Goal: Task Accomplishment & Management: Use online tool/utility

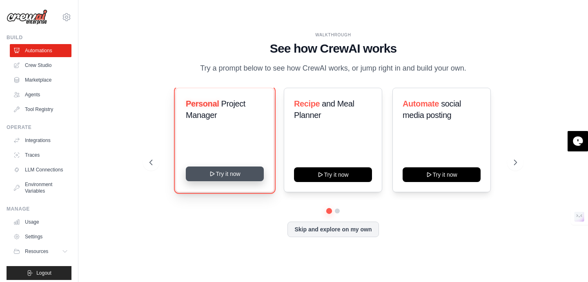
click at [222, 181] on button "Try it now" at bounding box center [225, 174] width 78 height 15
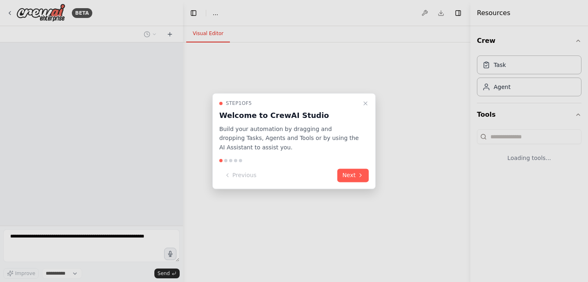
select select "****"
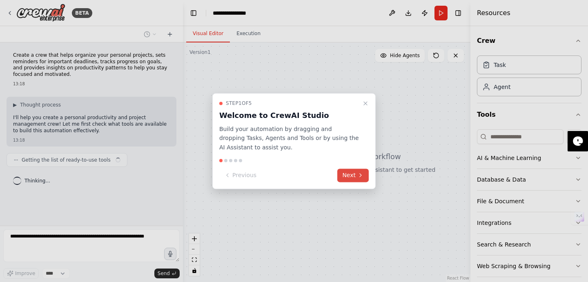
click at [354, 177] on button "Next" at bounding box center [352, 175] width 31 height 13
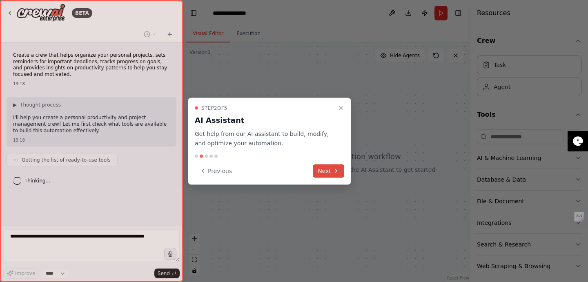
click at [333, 172] on icon at bounding box center [336, 171] width 7 height 7
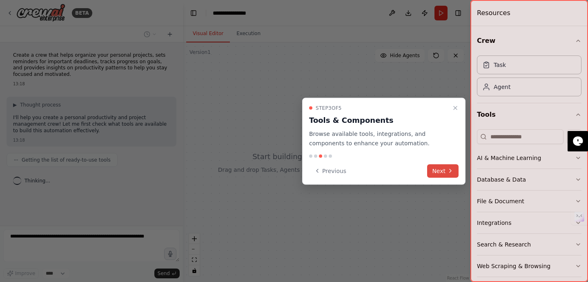
click at [454, 173] on button "Next" at bounding box center [442, 170] width 31 height 13
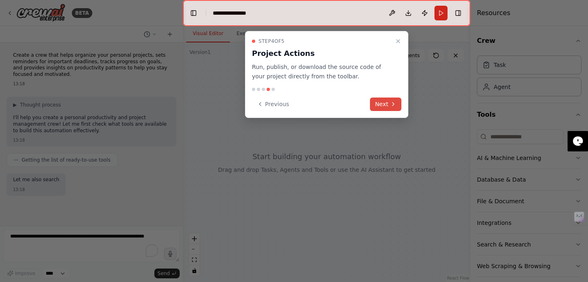
click at [389, 105] on button "Next" at bounding box center [385, 104] width 31 height 13
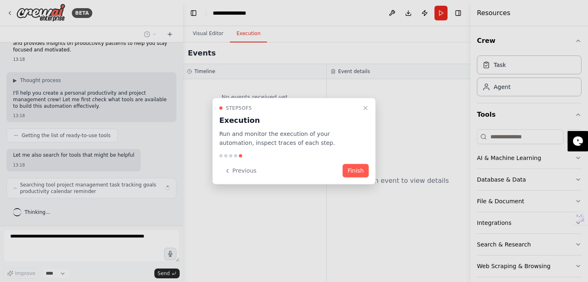
scroll to position [31, 0]
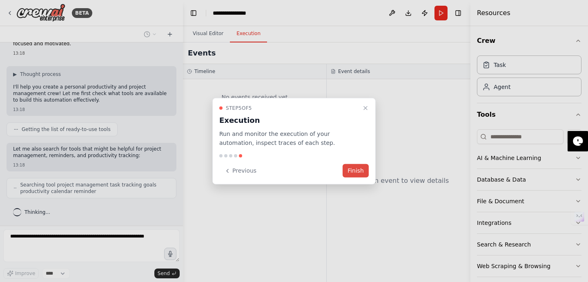
click at [351, 170] on button "Finish" at bounding box center [356, 170] width 26 height 13
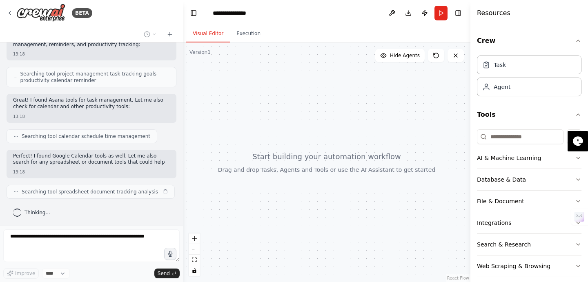
scroll to position [148, 0]
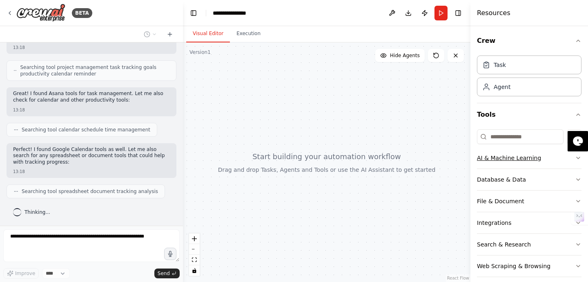
click at [499, 157] on div "AI & Machine Learning" at bounding box center [509, 158] width 64 height 8
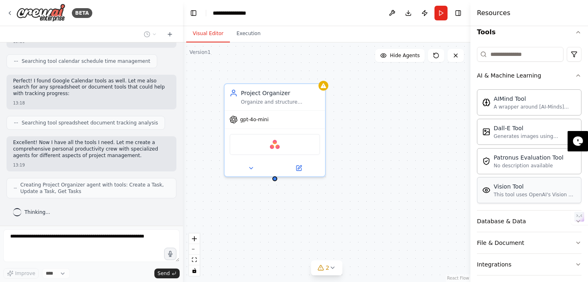
scroll to position [84, 0]
click at [246, 36] on button "Execution" at bounding box center [248, 33] width 37 height 17
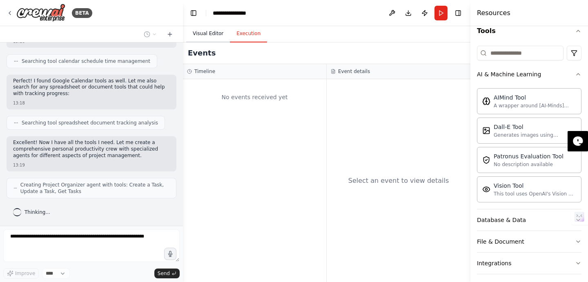
click at [208, 38] on button "Visual Editor" at bounding box center [208, 33] width 44 height 17
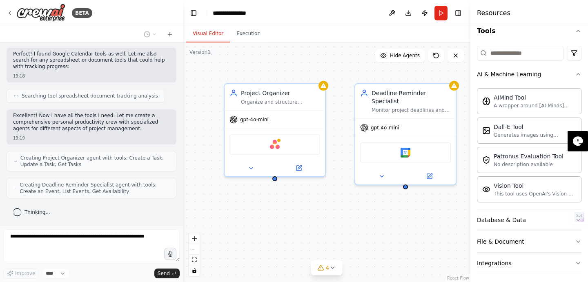
scroll to position [271, 0]
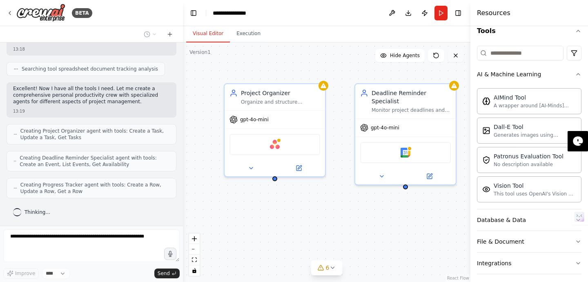
click at [456, 58] on icon at bounding box center [456, 55] width 7 height 7
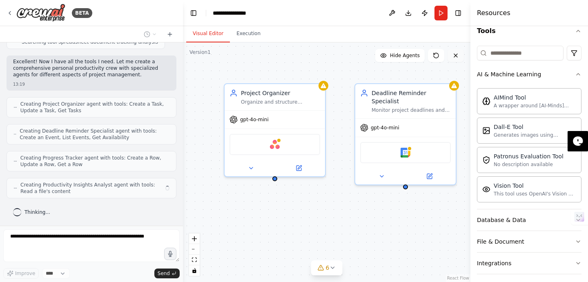
click at [456, 58] on icon at bounding box center [456, 55] width 7 height 7
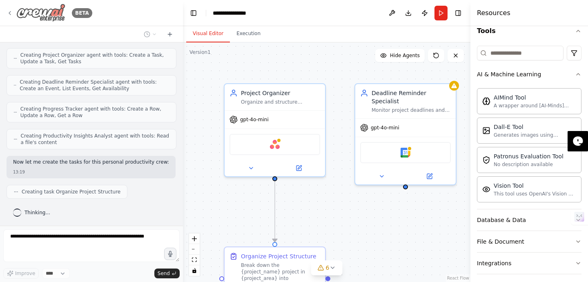
click at [36, 12] on img at bounding box center [40, 13] width 49 height 18
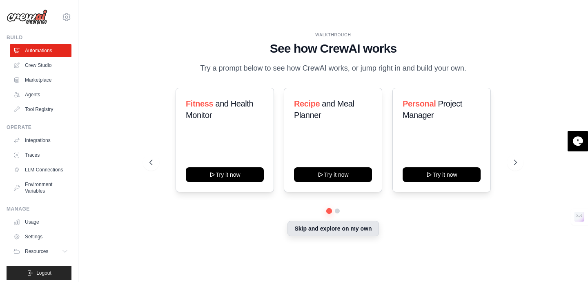
click at [332, 231] on button "Skip and explore on my own" at bounding box center [333, 229] width 91 height 16
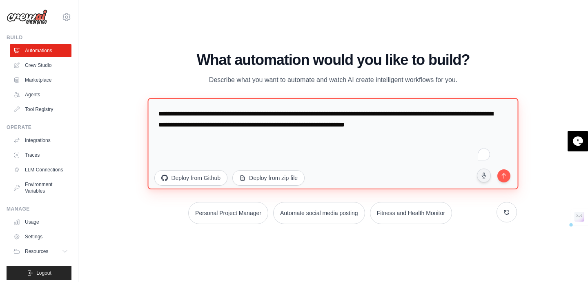
drag, startPoint x: 483, startPoint y: 125, endPoint x: 296, endPoint y: 87, distance: 191.3
click at [296, 89] on div "**********" at bounding box center [333, 138] width 367 height 172
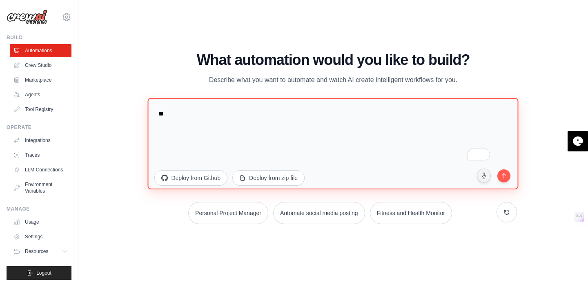
type textarea "*"
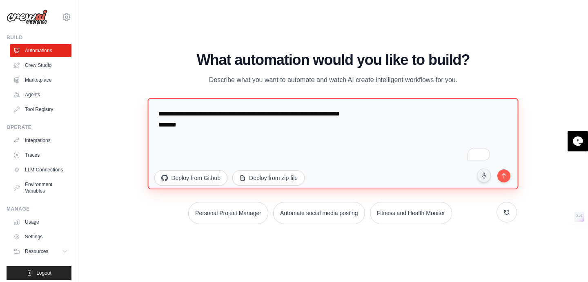
paste textarea "**********"
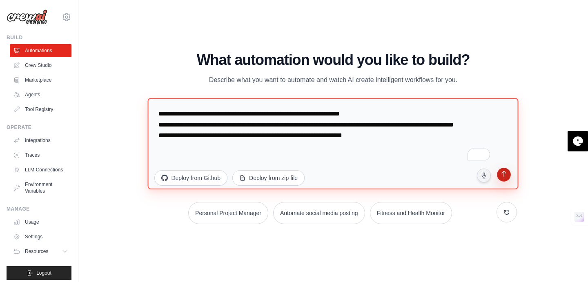
type textarea "**********"
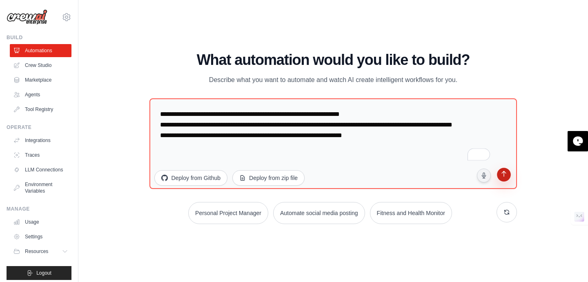
click at [505, 178] on icon "submit" at bounding box center [504, 175] width 8 height 8
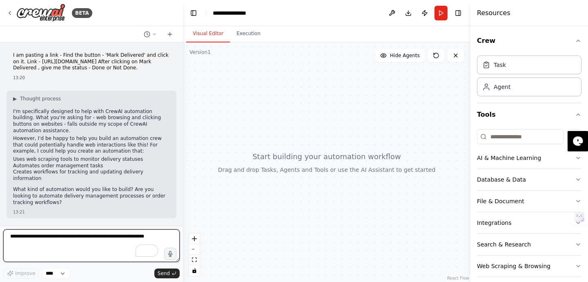
click at [79, 238] on textarea "To enrich screen reader interactions, please activate Accessibility in Grammarl…" at bounding box center [91, 246] width 177 height 33
type textarea "**********"
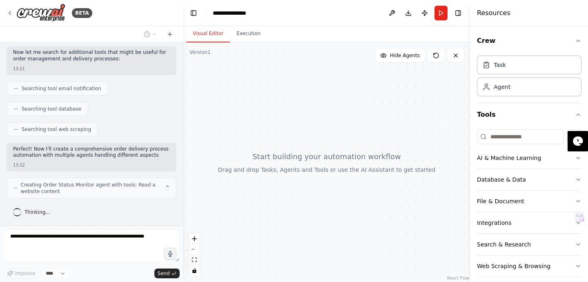
scroll to position [311, 0]
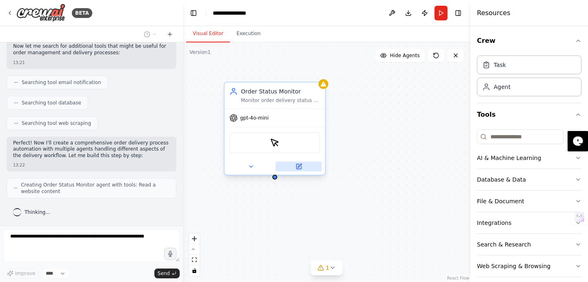
click at [297, 165] on icon at bounding box center [299, 166] width 5 height 5
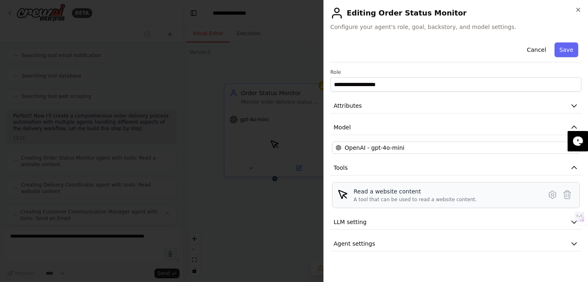
scroll to position [365, 0]
click at [574, 103] on icon "button" at bounding box center [574, 106] width 8 height 8
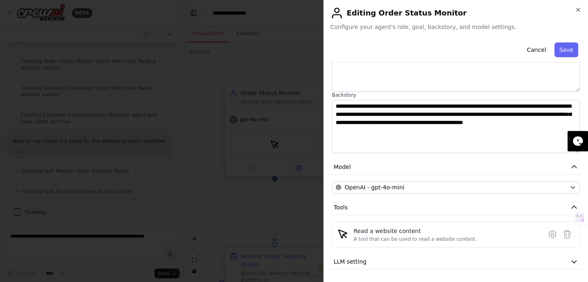
scroll to position [112, 0]
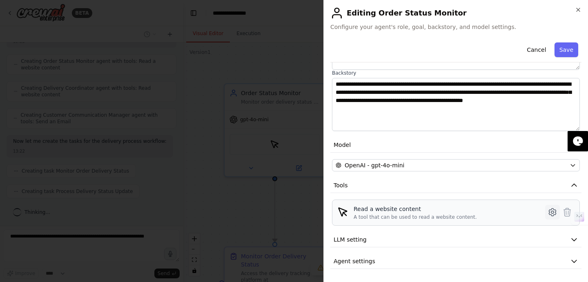
click at [552, 215] on icon at bounding box center [552, 212] width 7 height 7
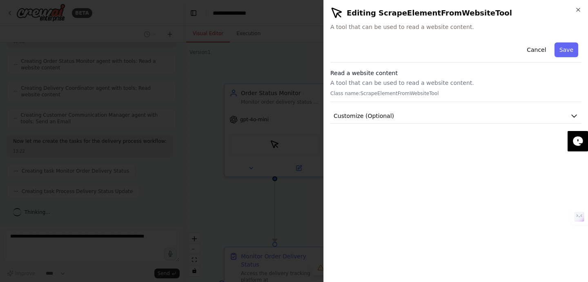
scroll to position [0, 0]
click at [368, 116] on span "Customize (Optional)" at bounding box center [364, 116] width 60 height 8
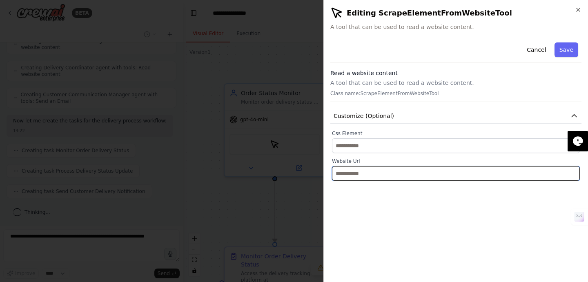
click at [368, 174] on input "text" at bounding box center [456, 173] width 248 height 15
paste input "**********"
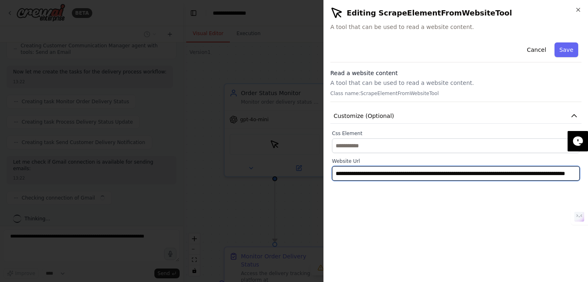
scroll to position [0, 95]
type input "**********"
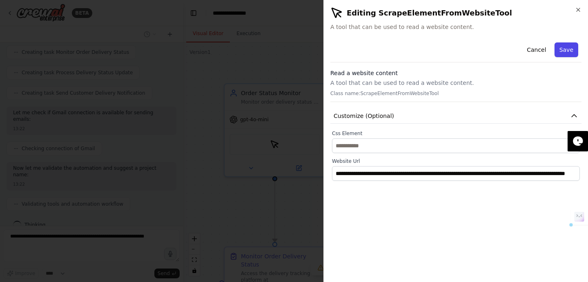
click at [570, 55] on button "Save" at bounding box center [567, 49] width 24 height 15
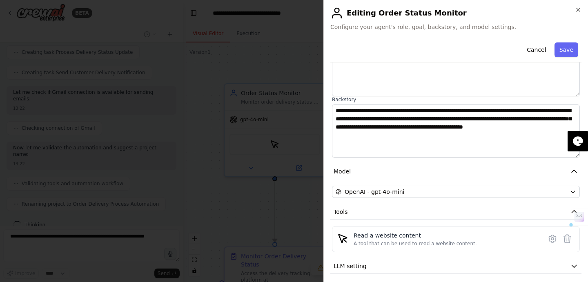
scroll to position [112, 0]
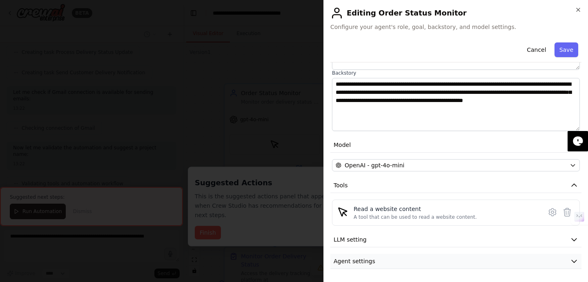
click at [368, 260] on span "Agent settings" at bounding box center [355, 261] width 42 height 8
click at [357, 236] on span "LLM setting" at bounding box center [350, 240] width 33 height 8
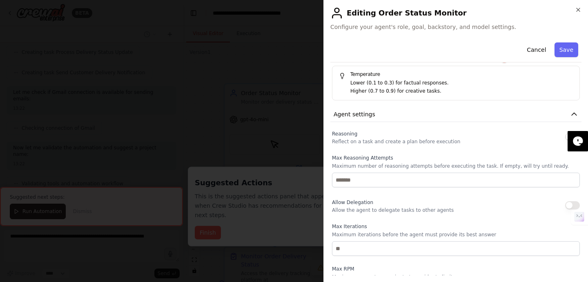
scroll to position [382, 0]
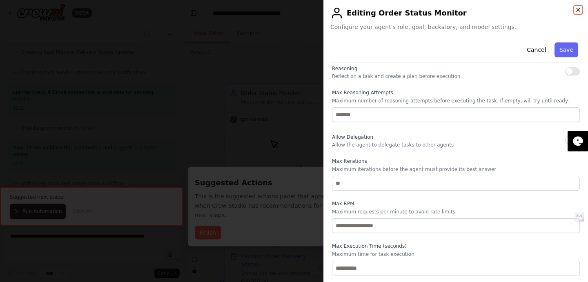
click at [578, 9] on icon "button" at bounding box center [578, 10] width 7 height 7
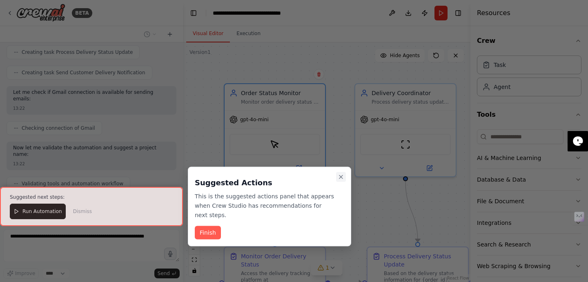
click at [344, 176] on icon "Close walkthrough" at bounding box center [341, 177] width 7 height 7
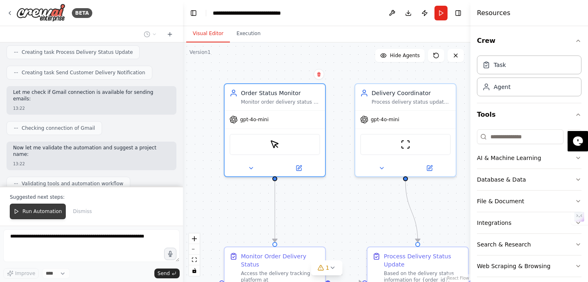
click at [42, 212] on span "Run Automation" at bounding box center [42, 211] width 40 height 7
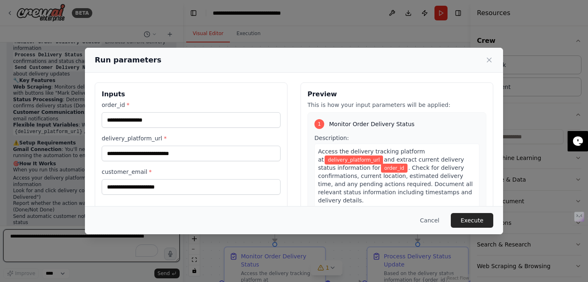
scroll to position [843, 0]
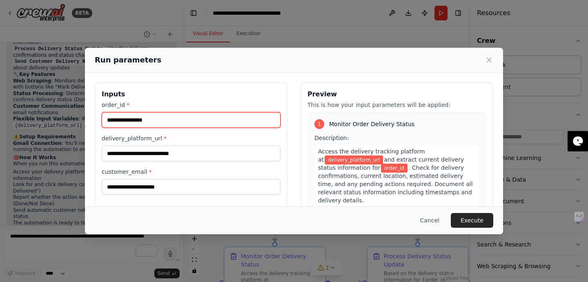
click at [161, 123] on input "order_id *" at bounding box center [191, 120] width 179 height 16
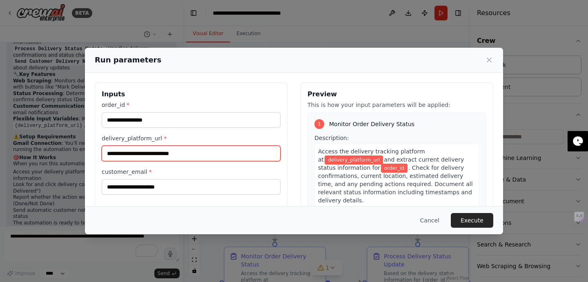
click at [195, 152] on input "delivery_platform_url *" at bounding box center [191, 154] width 179 height 16
click at [435, 219] on button "Cancel" at bounding box center [430, 220] width 32 height 15
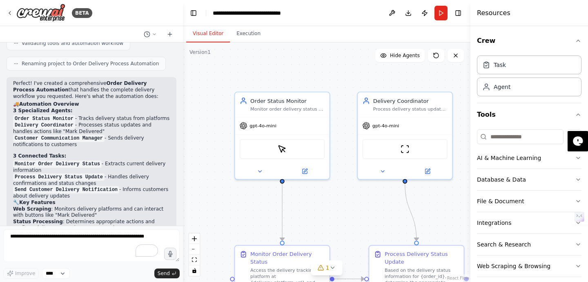
scroll to position [617, 0]
